Goal: Task Accomplishment & Management: Complete application form

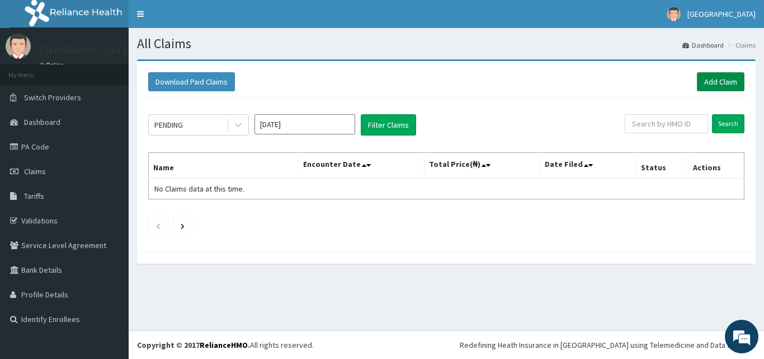
click at [716, 76] on link "Add Claim" at bounding box center [721, 81] width 48 height 19
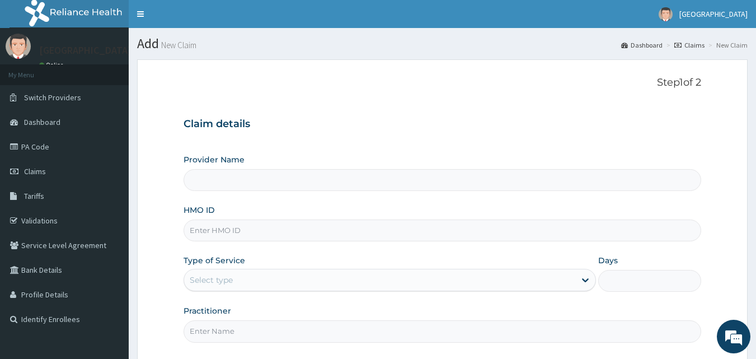
type input "[GEOGRAPHIC_DATA]"
click at [232, 186] on input "[GEOGRAPHIC_DATA]" at bounding box center [442, 180] width 518 height 22
click at [236, 228] on input "HMO ID" at bounding box center [442, 230] width 518 height 22
type input "PII/10224/A"
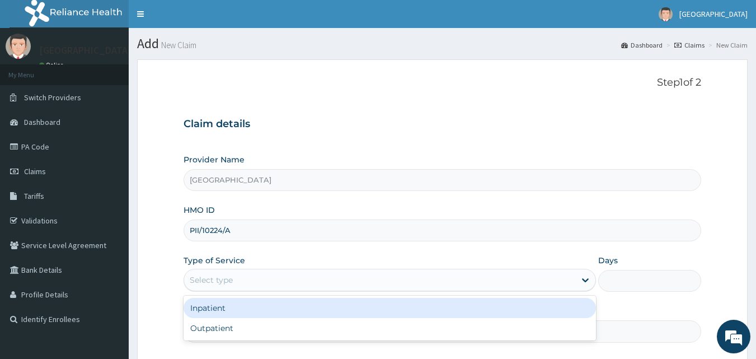
click at [422, 280] on div "Select type" at bounding box center [379, 280] width 391 height 18
click at [369, 315] on div "Inpatient" at bounding box center [389, 308] width 412 height 20
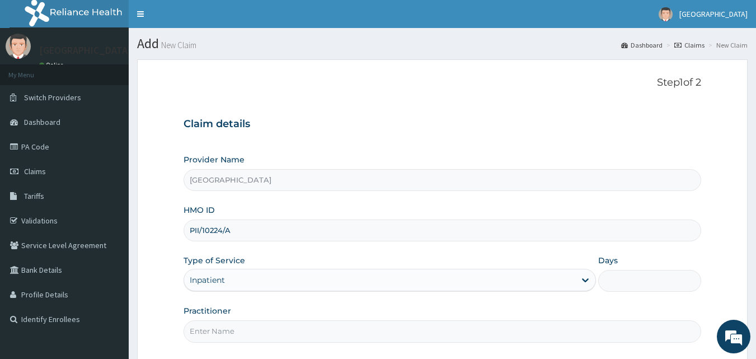
click at [368, 332] on input "Practitioner" at bounding box center [442, 331] width 518 height 22
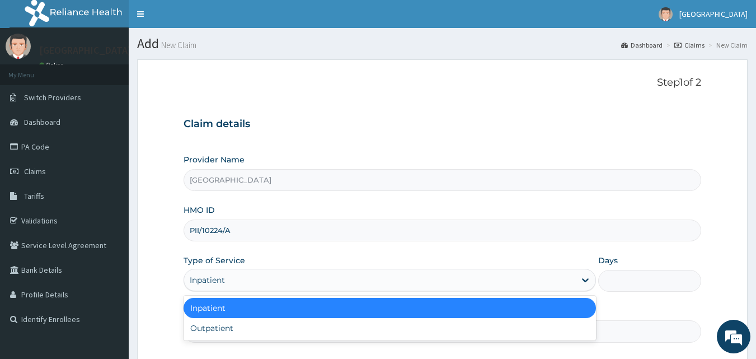
click at [379, 279] on div "Inpatient" at bounding box center [379, 280] width 391 height 18
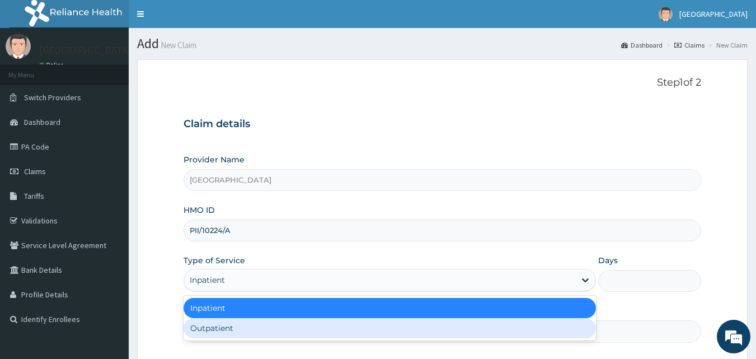
click at [343, 333] on div "Outpatient" at bounding box center [389, 328] width 412 height 20
type input "1"
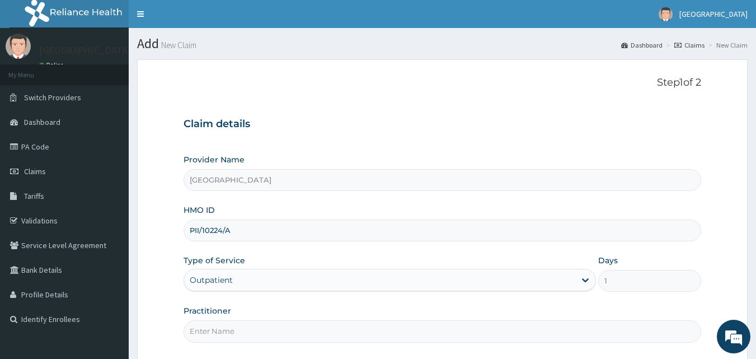
click at [304, 333] on input "Practitioner" at bounding box center [442, 331] width 518 height 22
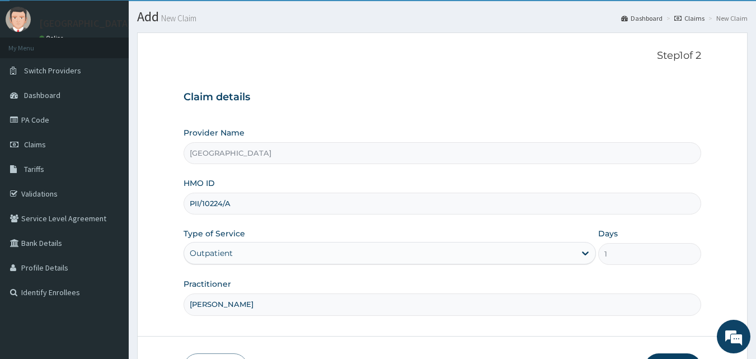
scroll to position [105, 0]
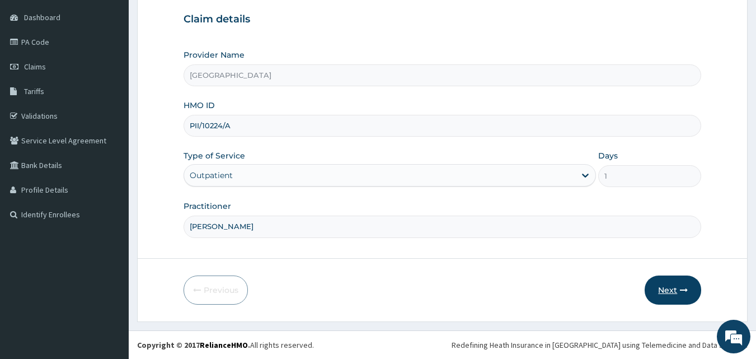
type input "DR KEN IZU"
click at [683, 285] on button "Next" at bounding box center [672, 289] width 56 height 29
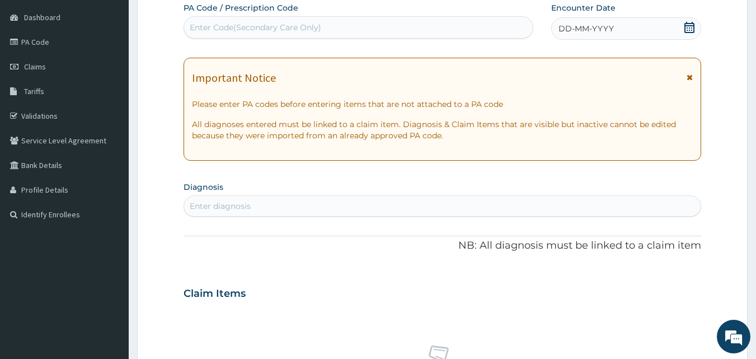
click at [374, 12] on div "PA Code / Prescription Code Enter Code(Secondary Care Only)" at bounding box center [358, 20] width 350 height 36
click at [375, 26] on div "Enter Code(Secondary Care Only)" at bounding box center [358, 27] width 349 height 18
paste input "PA/9DCACF"
type input "PA/9DCACF"
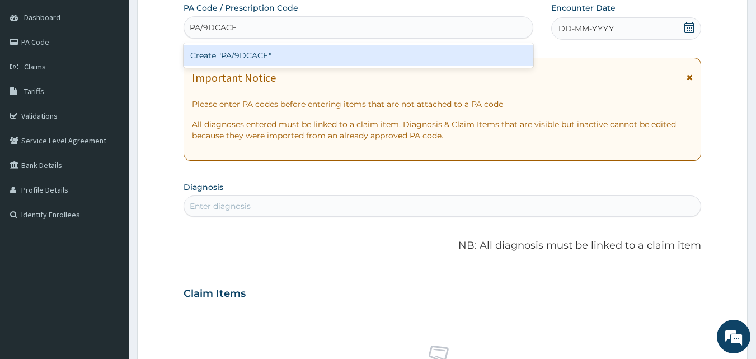
click at [400, 54] on div "Create "PA/9DCACF"" at bounding box center [358, 55] width 350 height 20
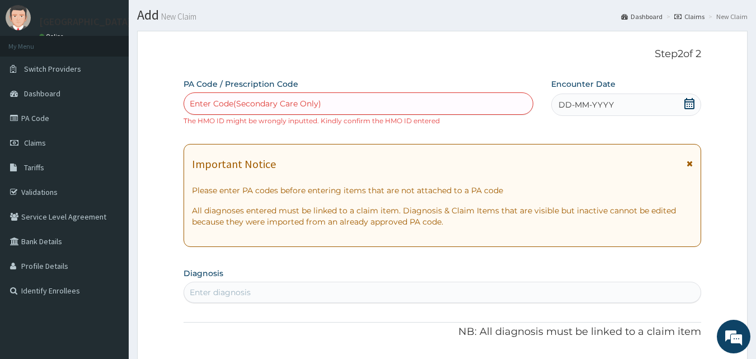
scroll to position [56, 0]
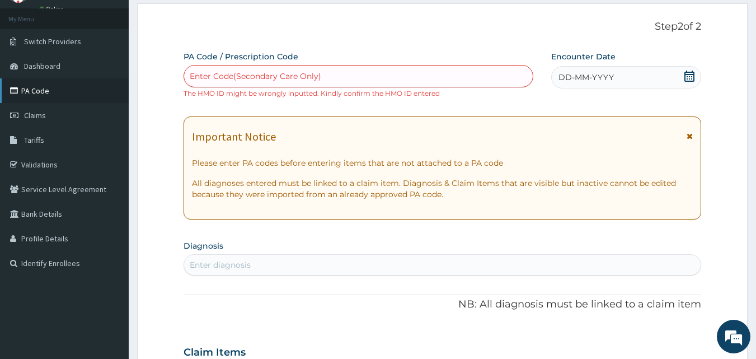
click at [35, 89] on link "PA Code" at bounding box center [64, 90] width 129 height 25
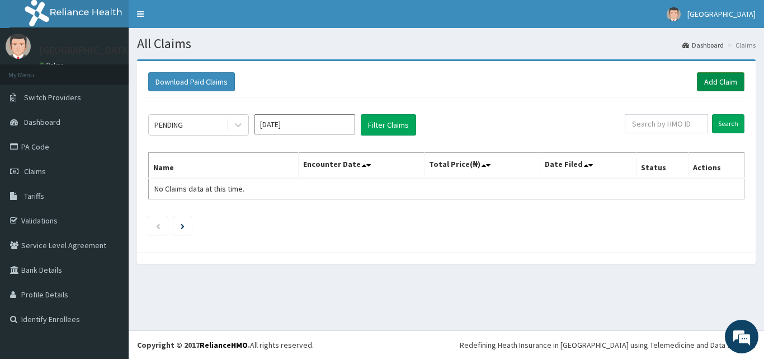
click at [716, 81] on link "Add Claim" at bounding box center [721, 81] width 48 height 19
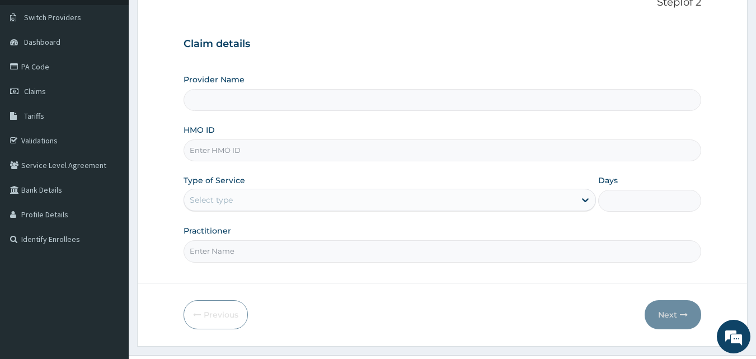
scroll to position [105, 0]
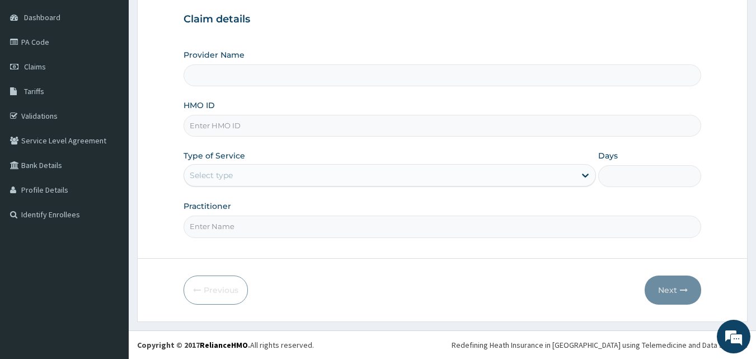
click at [366, 131] on input "HMO ID" at bounding box center [442, 126] width 518 height 22
type input "[GEOGRAPHIC_DATA]"
type input "PII/10224/A"
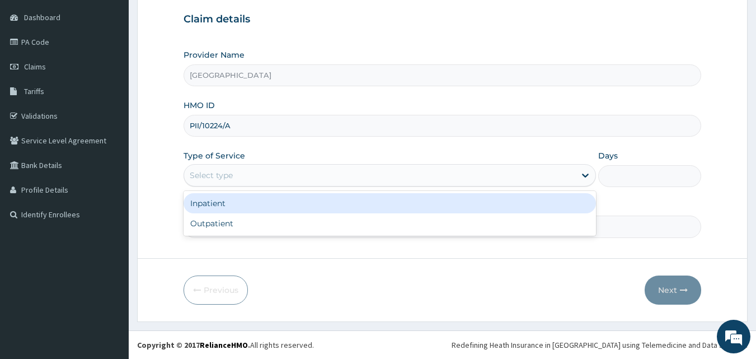
click at [383, 172] on div "Select type" at bounding box center [379, 175] width 391 height 18
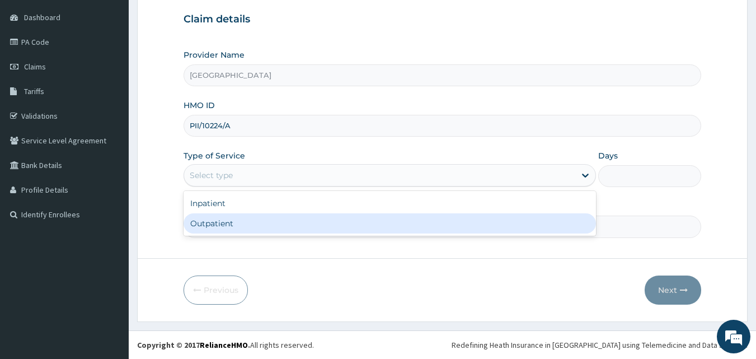
click at [344, 218] on div "Outpatient" at bounding box center [389, 223] width 412 height 20
type input "1"
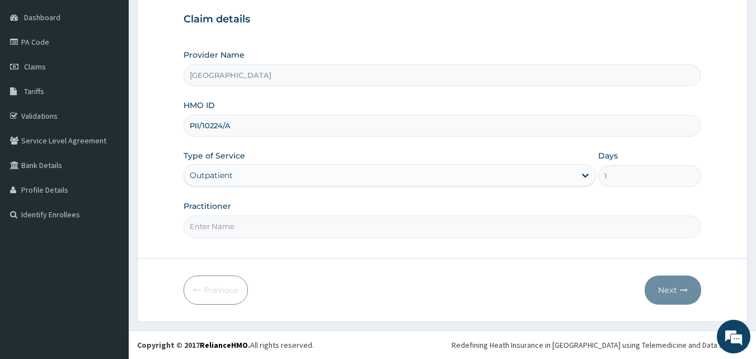
click at [358, 225] on input "Practitioner" at bounding box center [442, 226] width 518 height 22
type input "[PERSON_NAME]"
click at [668, 288] on button "Next" at bounding box center [672, 289] width 56 height 29
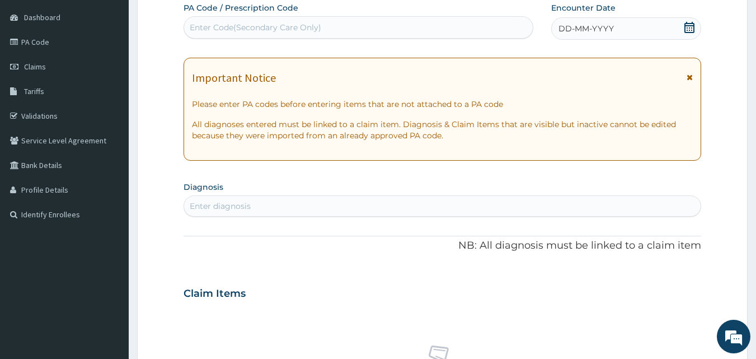
click at [437, 21] on div "Enter Code(Secondary Care Only)" at bounding box center [358, 27] width 349 height 18
paste input "PA/9DCACF"
type input "PA/9DCACF"
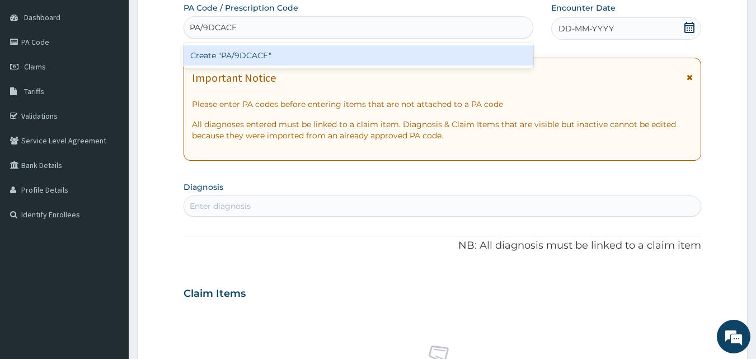
click at [392, 49] on div "Create "PA/9DCACF"" at bounding box center [358, 55] width 350 height 20
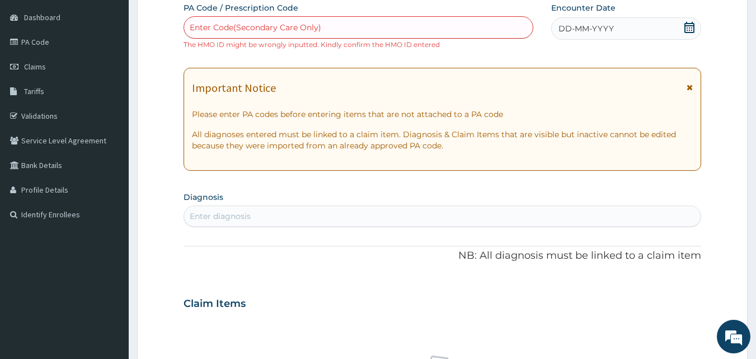
scroll to position [49, 0]
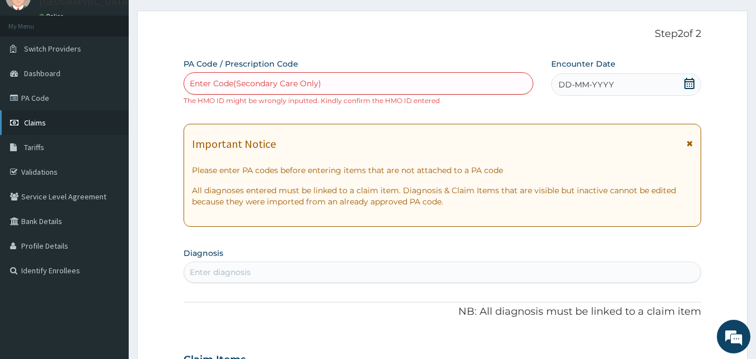
click at [41, 123] on span "Claims" at bounding box center [35, 122] width 22 height 10
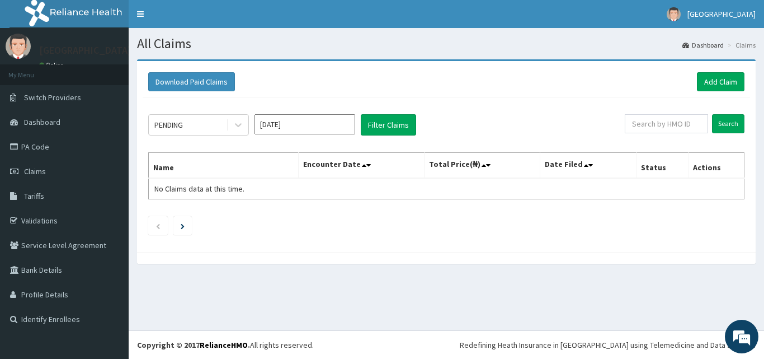
click at [719, 71] on div "Download Paid Claims Add Claim" at bounding box center [446, 82] width 607 height 31
click at [720, 79] on link "Add Claim" at bounding box center [721, 81] width 48 height 19
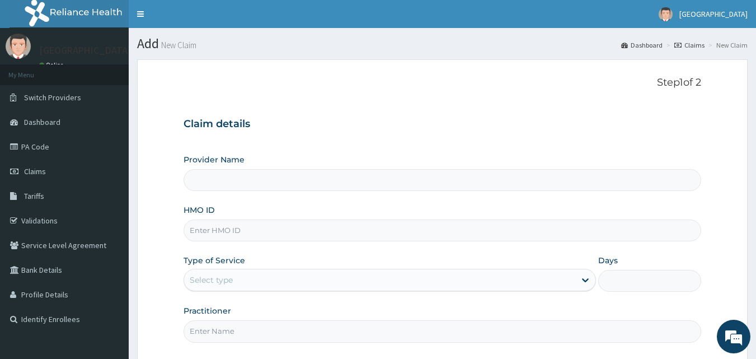
type input "[GEOGRAPHIC_DATA]"
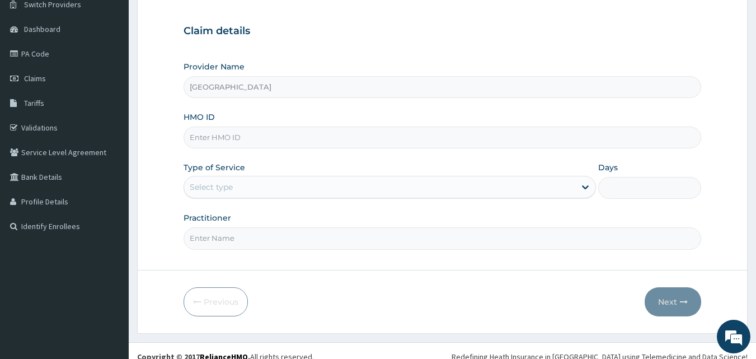
scroll to position [105, 0]
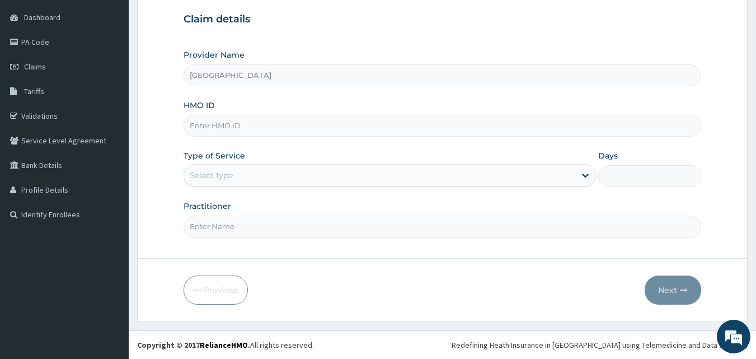
click at [289, 129] on input "HMO ID" at bounding box center [442, 126] width 518 height 22
type input "PPI/10224/A"
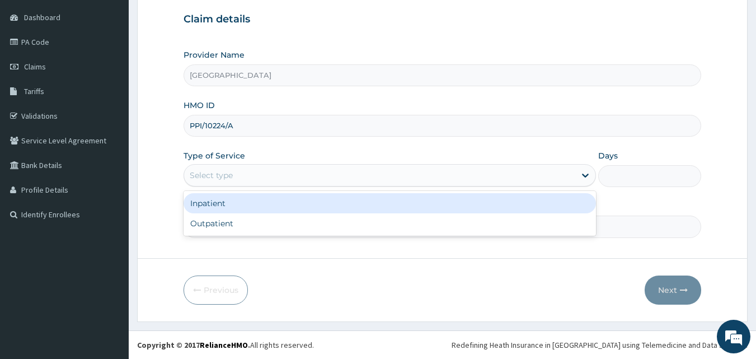
click at [513, 173] on div "Select type" at bounding box center [379, 175] width 391 height 18
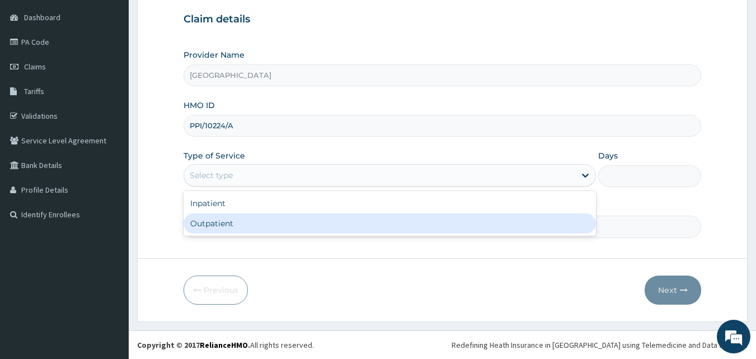
click at [409, 224] on div "Outpatient" at bounding box center [389, 223] width 412 height 20
type input "1"
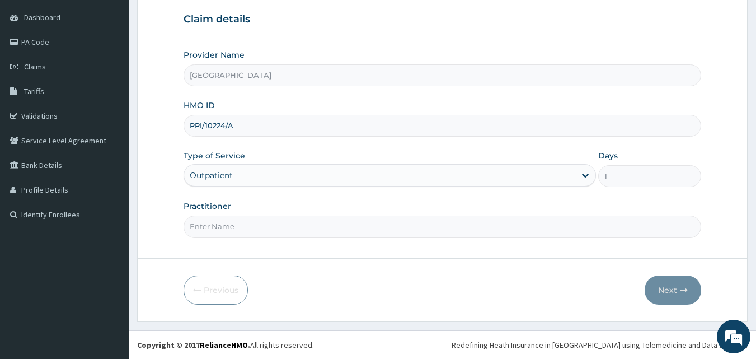
click at [343, 224] on input "Practitioner" at bounding box center [442, 226] width 518 height 22
type input "DR KEN IZU"
click at [669, 290] on button "Next" at bounding box center [672, 289] width 56 height 29
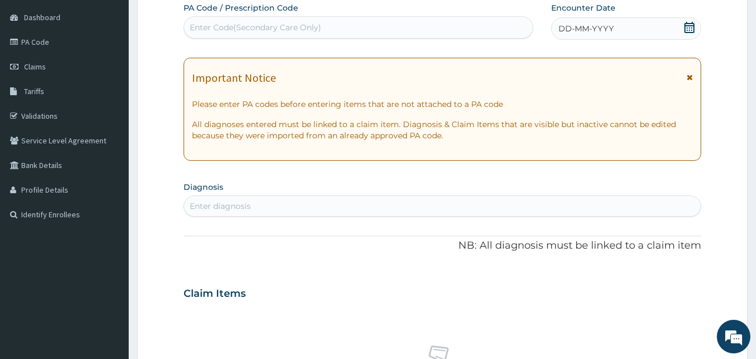
click at [388, 20] on div "Enter Code(Secondary Care Only)" at bounding box center [358, 27] width 349 height 18
paste input "PA/9DCACF"
type input "PA/9DCACF"
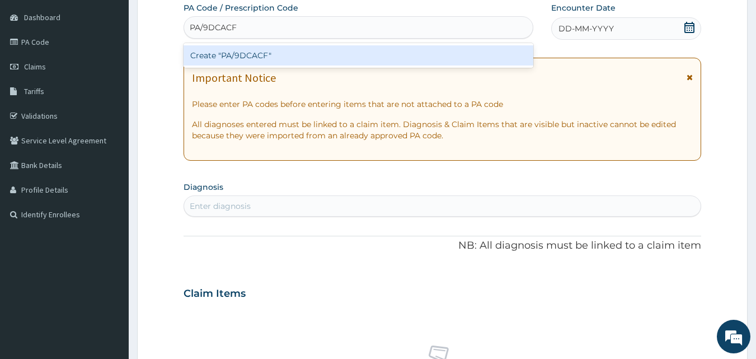
click at [359, 50] on div "Create "PA/9DCACF"" at bounding box center [358, 55] width 350 height 20
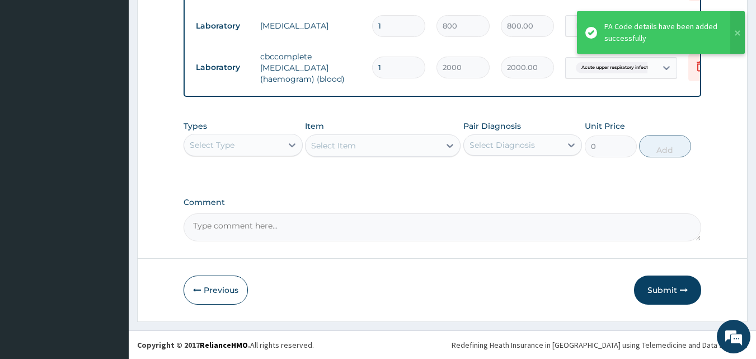
scroll to position [525, 0]
click at [678, 287] on button "Submit" at bounding box center [667, 289] width 67 height 29
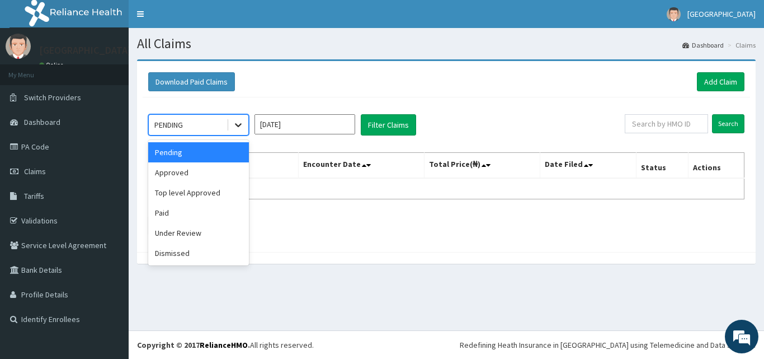
click at [238, 122] on icon at bounding box center [238, 124] width 11 height 11
click at [206, 167] on div "Approved" at bounding box center [198, 172] width 101 height 20
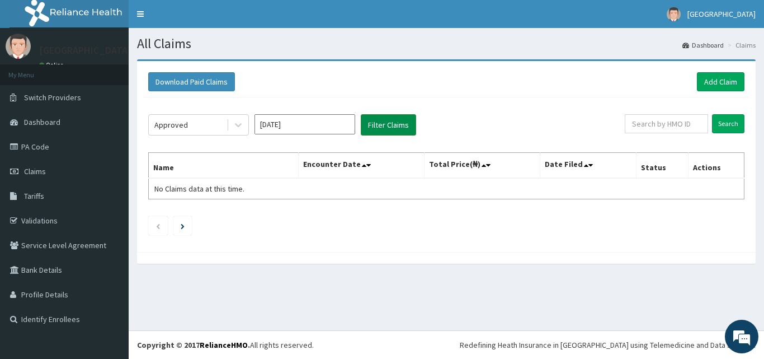
click at [395, 125] on button "Filter Claims" at bounding box center [388, 124] width 55 height 21
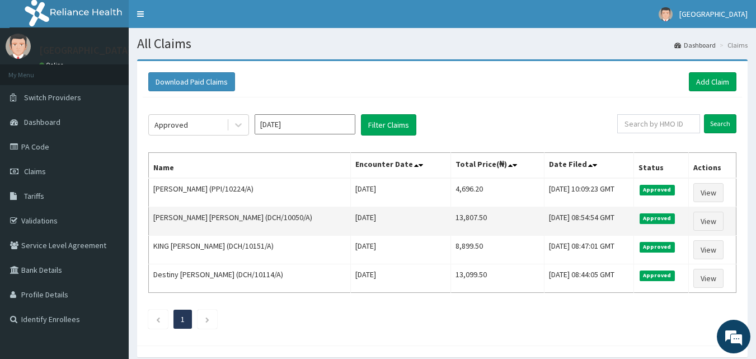
click at [350, 211] on td "[DATE]" at bounding box center [400, 221] width 101 height 29
